Goal: Information Seeking & Learning: Learn about a topic

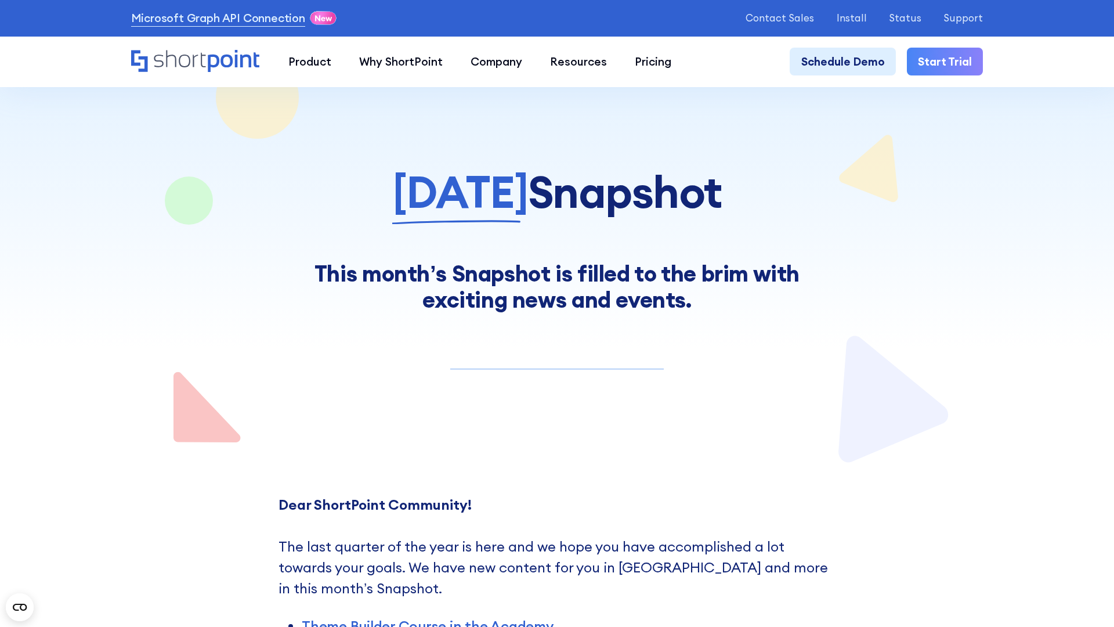
scroll to position [9098, 0]
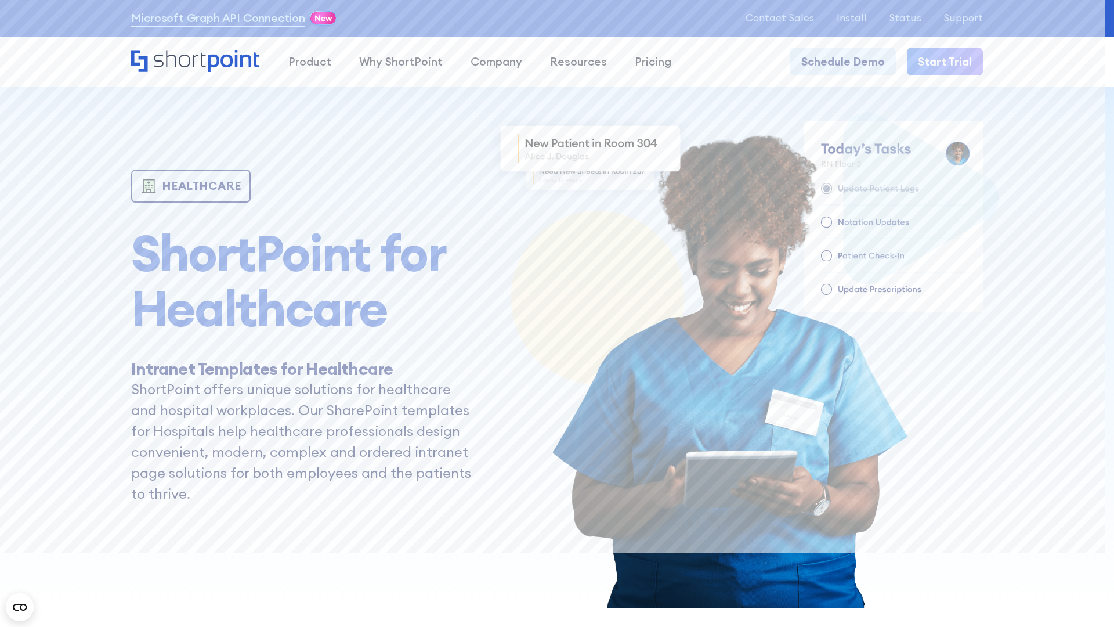
scroll to position [6523, 0]
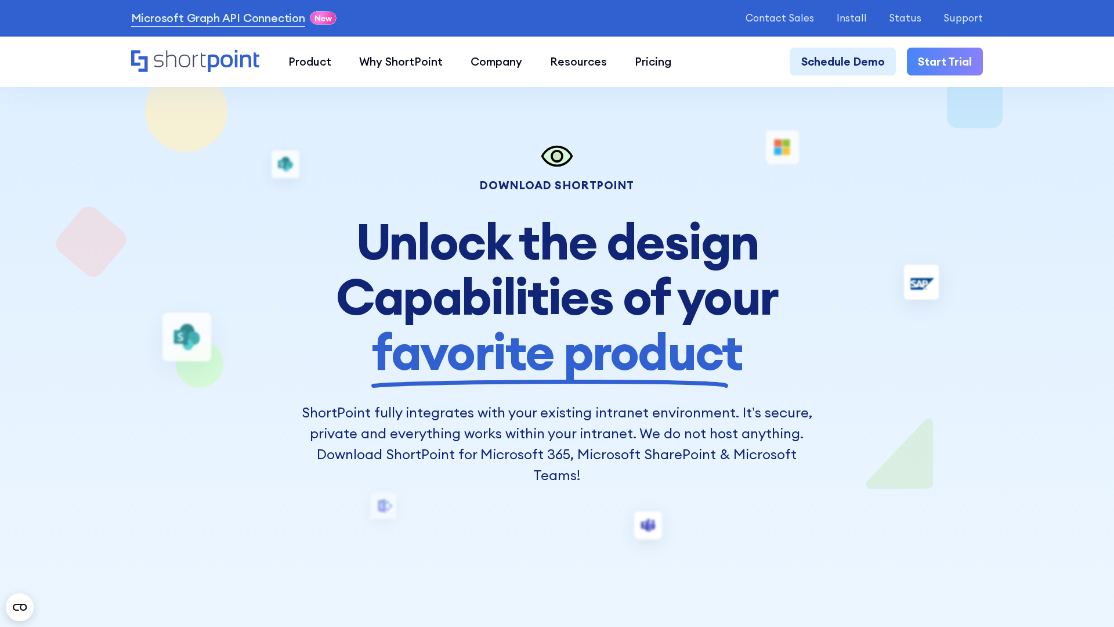
scroll to position [7191, 0]
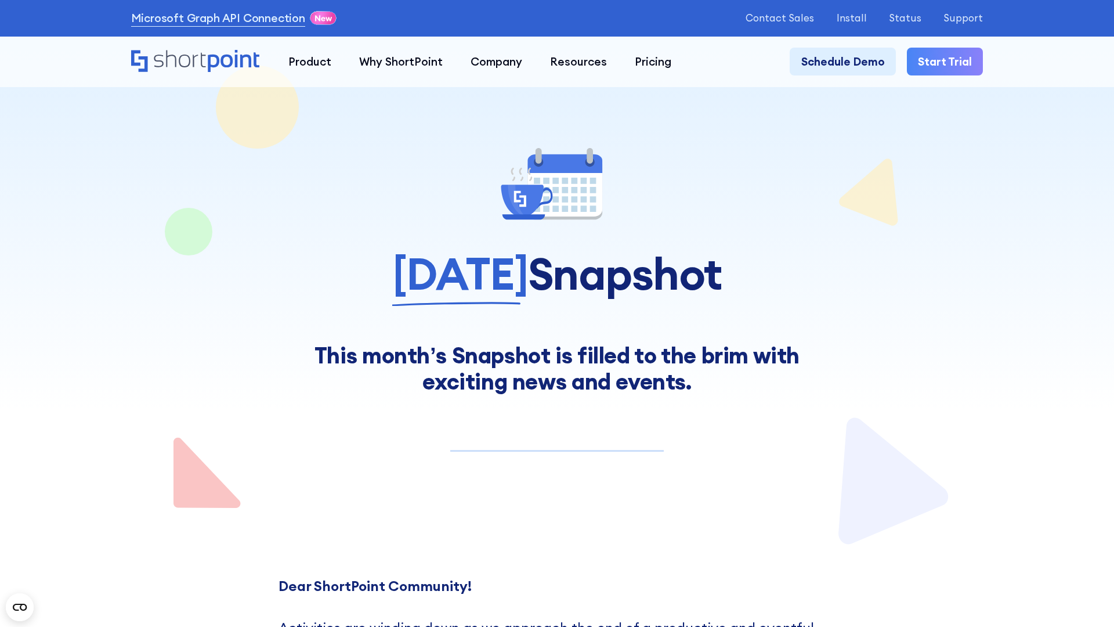
scroll to position [8825, 0]
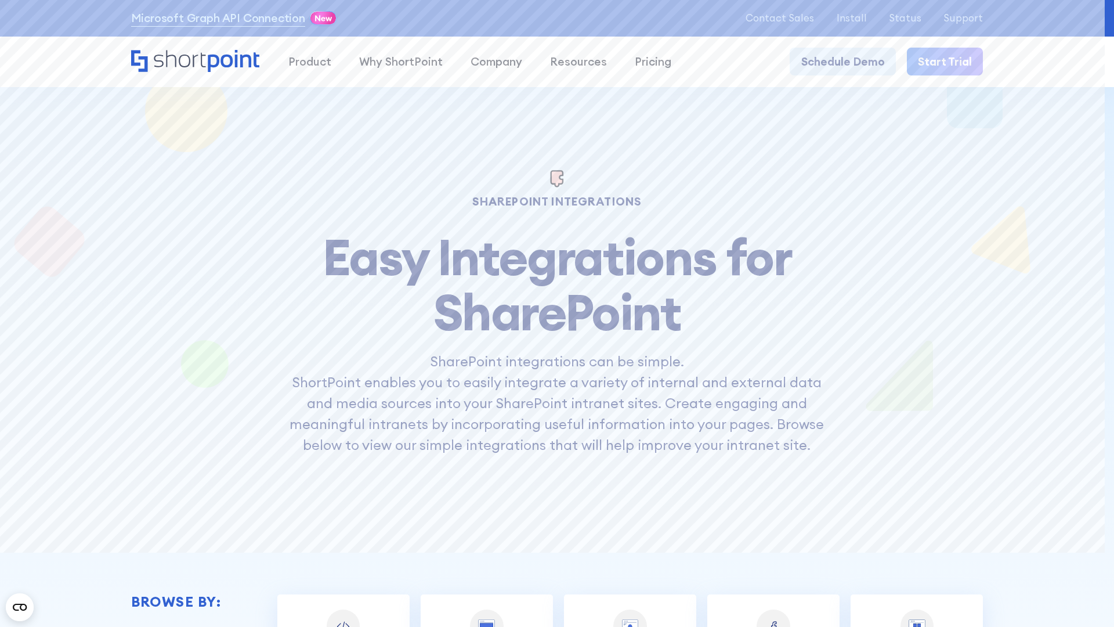
scroll to position [8009, 0]
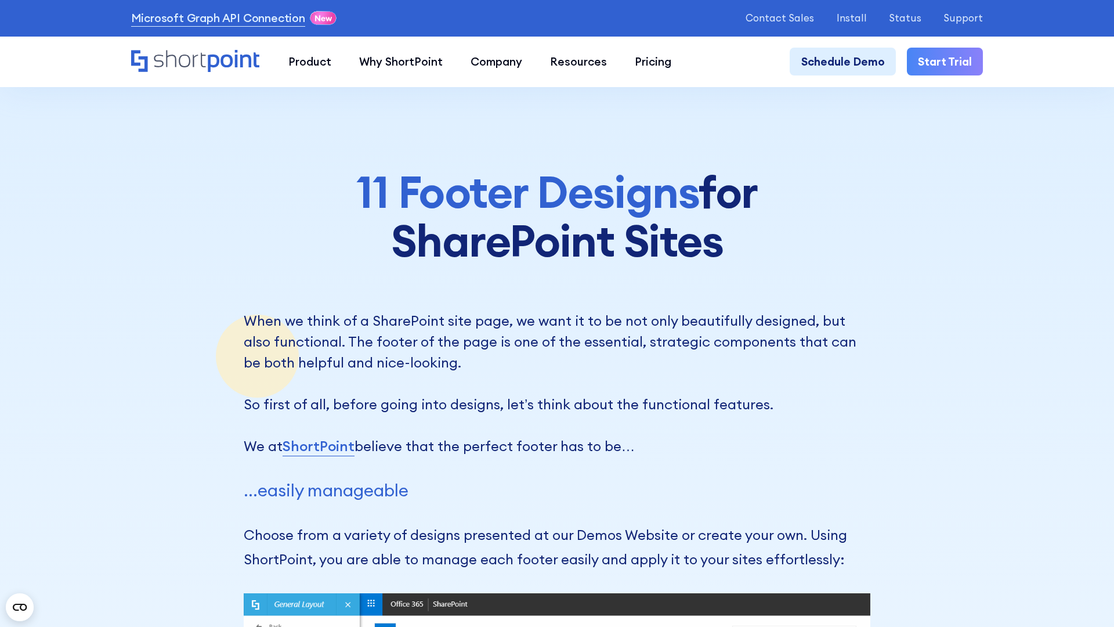
scroll to position [8572, 0]
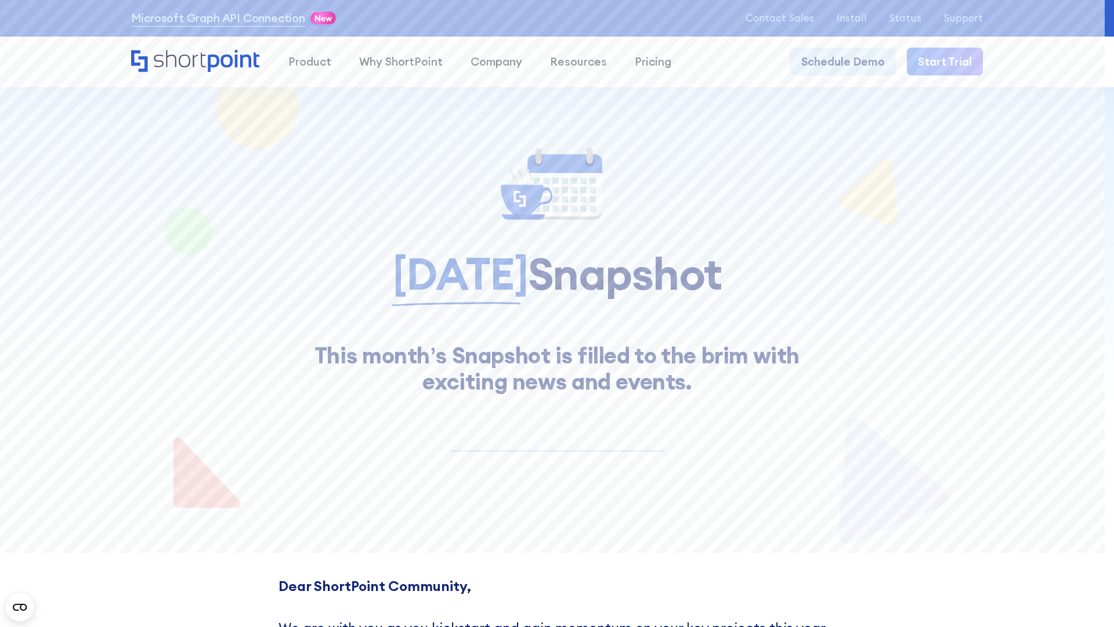
scroll to position [9355, 0]
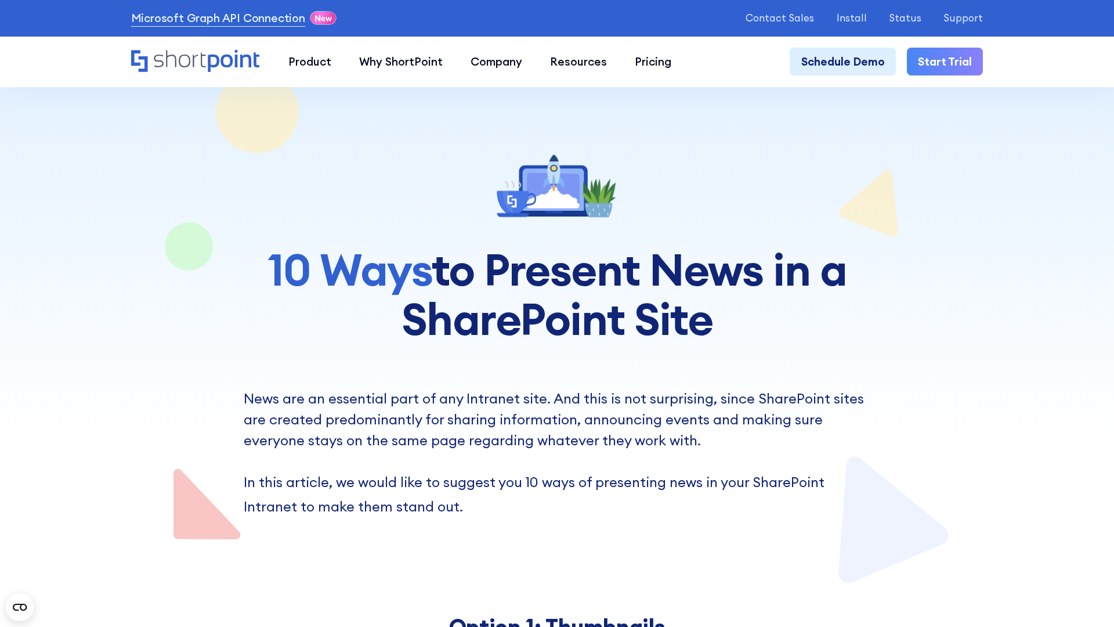
scroll to position [7769, 0]
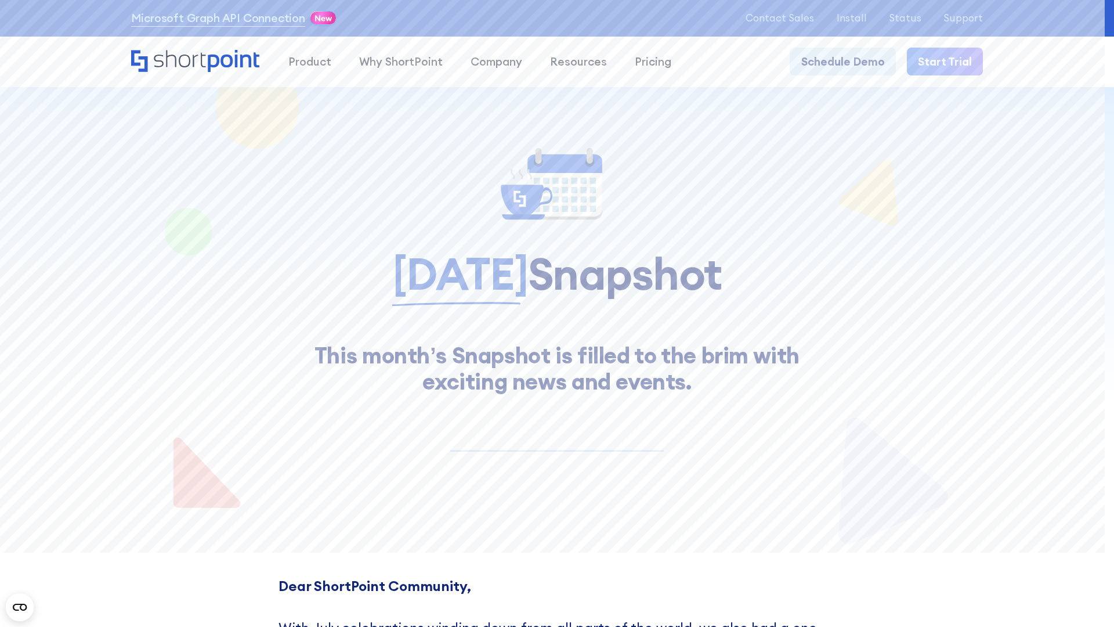
scroll to position [9478, 0]
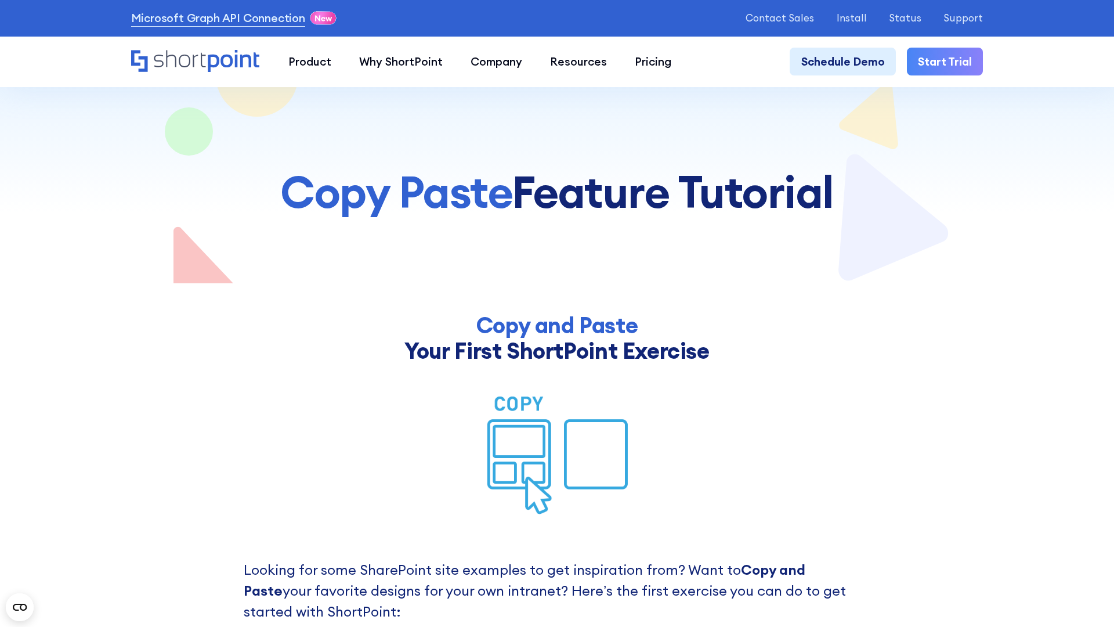
scroll to position [7500, 0]
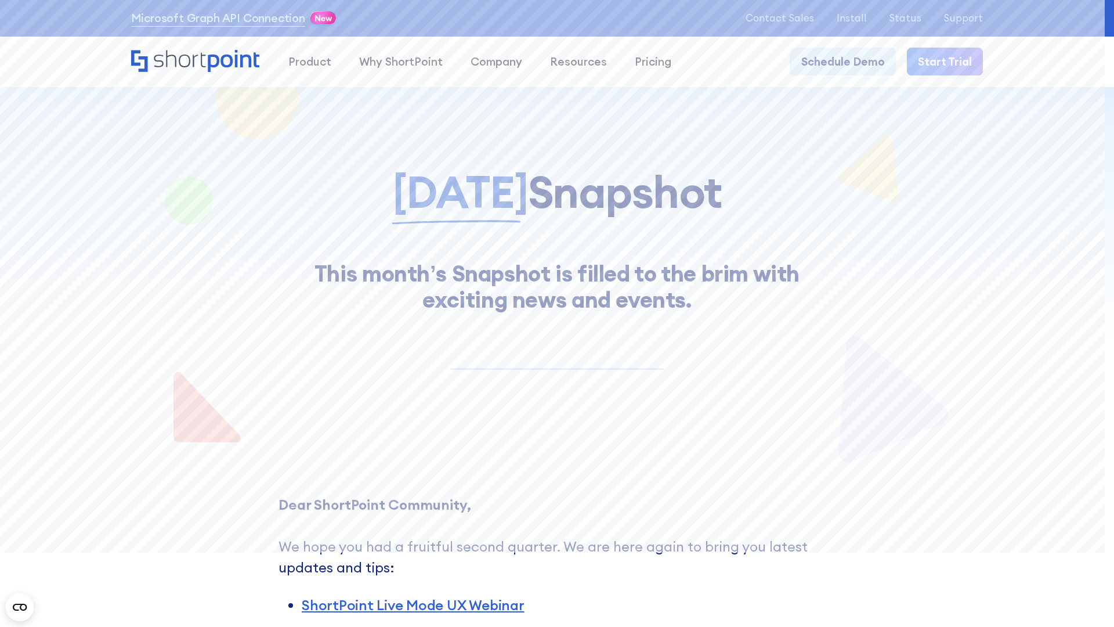
scroll to position [9729, 0]
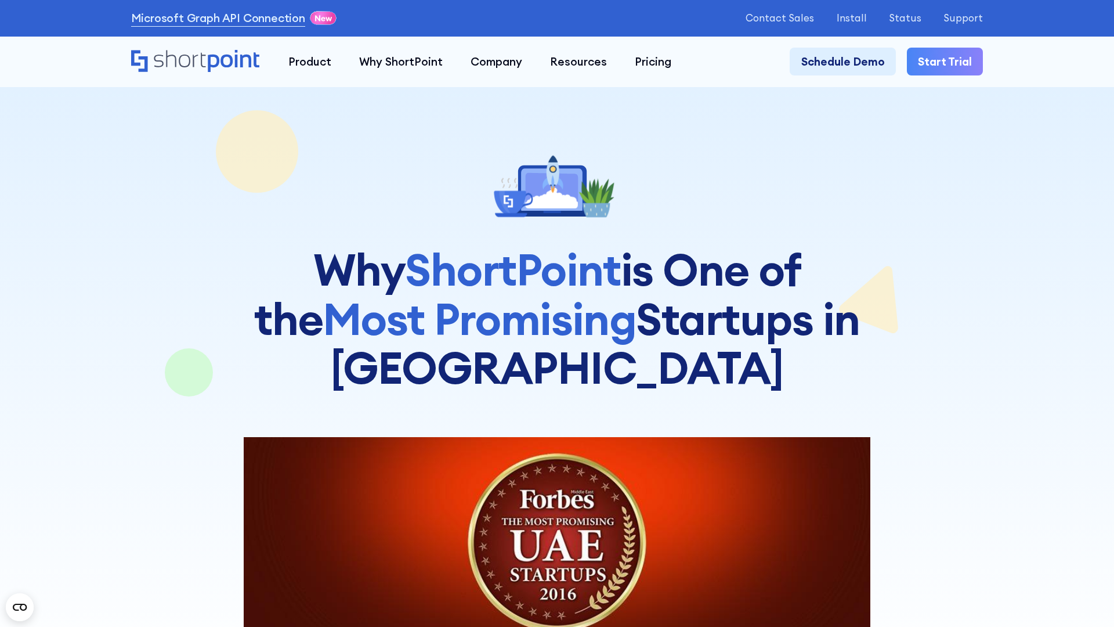
scroll to position [7263, 0]
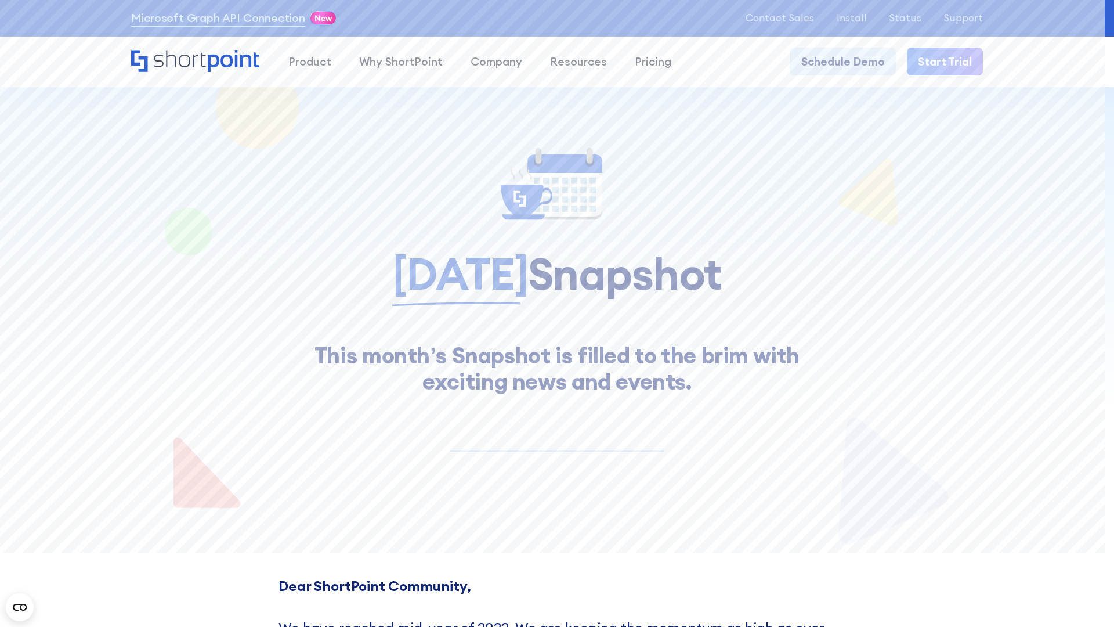
scroll to position [9384, 0]
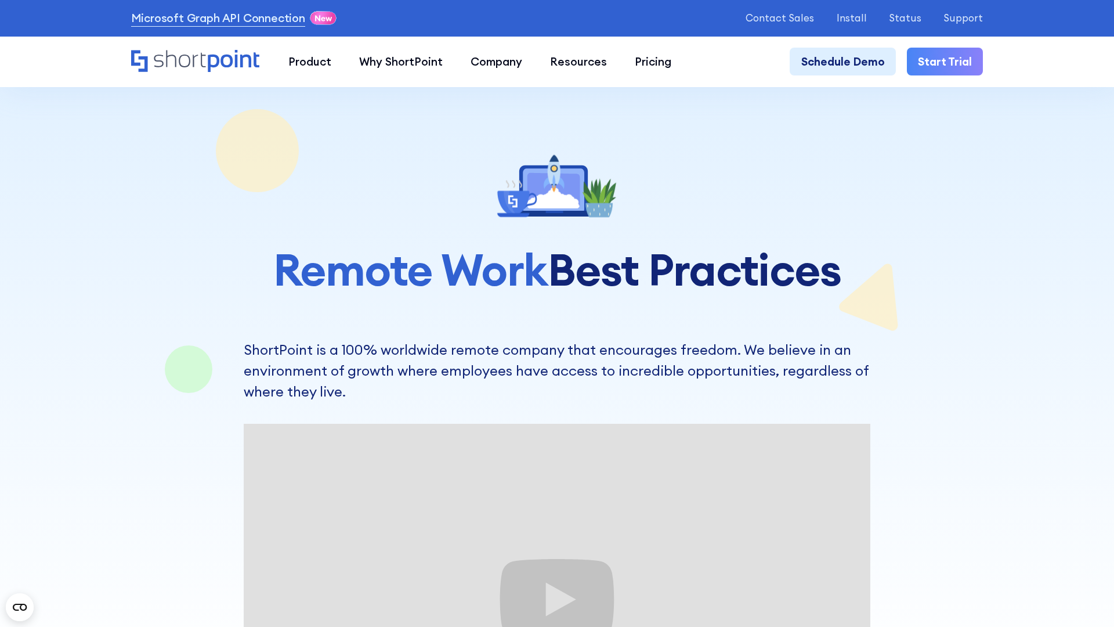
scroll to position [8480, 0]
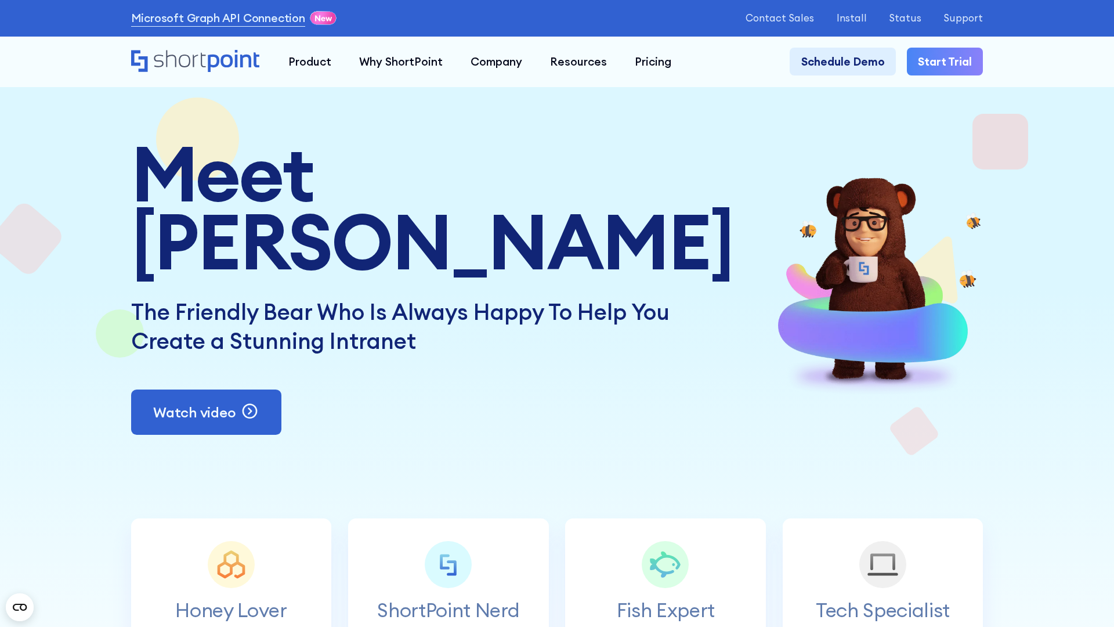
scroll to position [7299, 0]
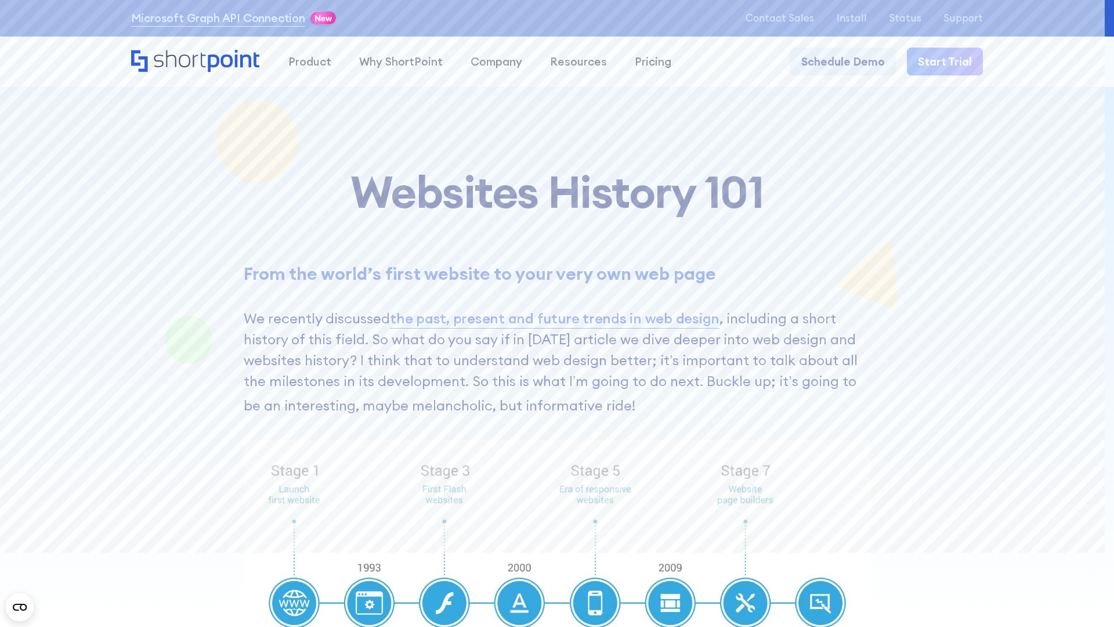
scroll to position [8985, 0]
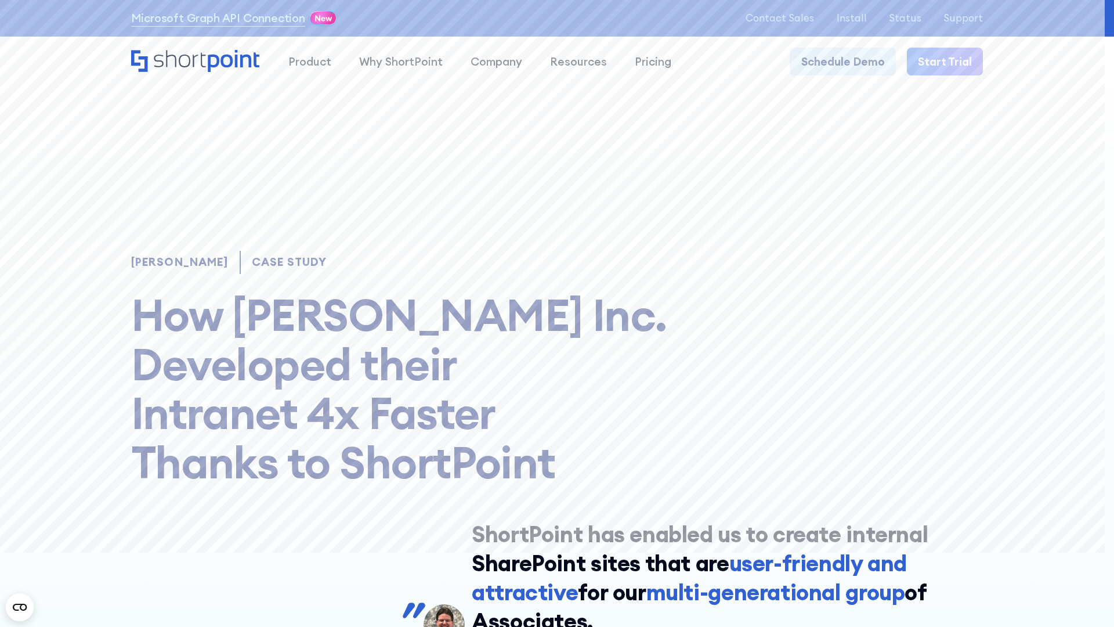
scroll to position [8268, 0]
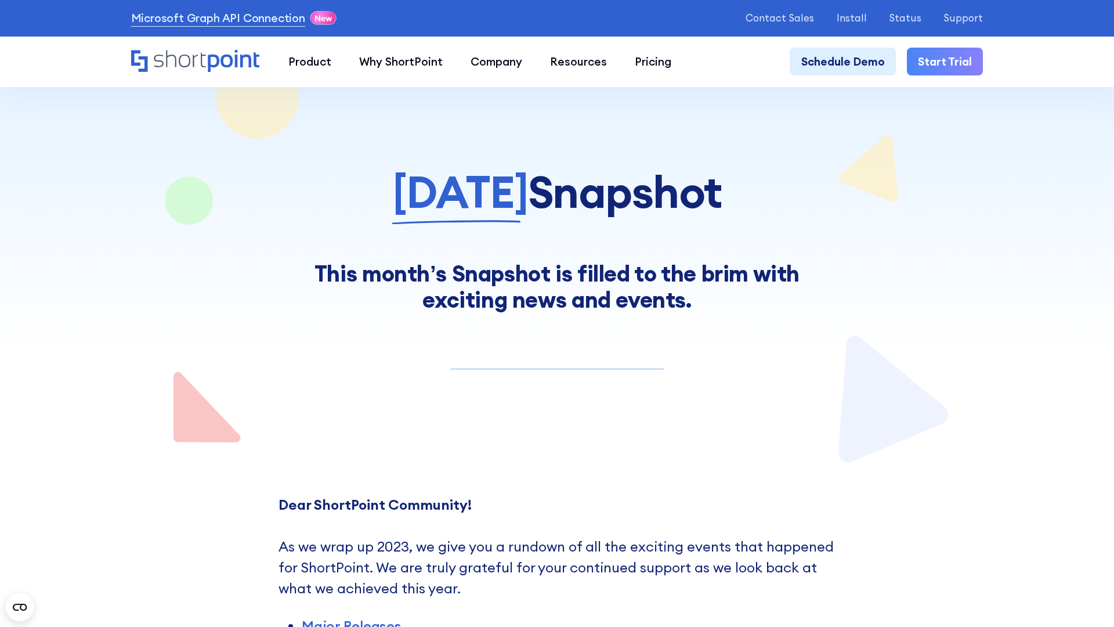
scroll to position [9066, 0]
